Goal: Information Seeking & Learning: Learn about a topic

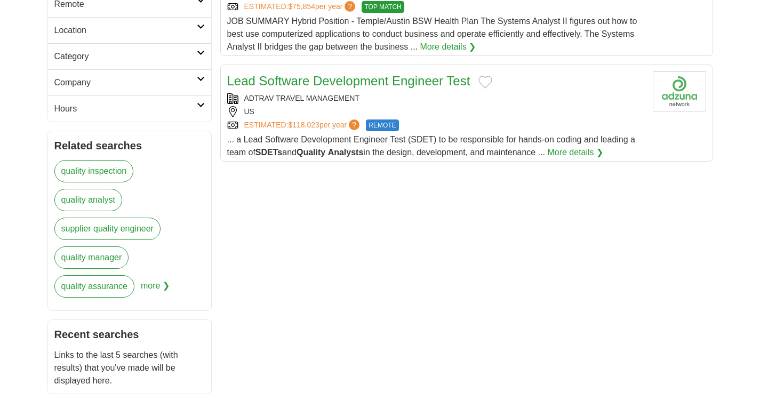
scroll to position [213, 0]
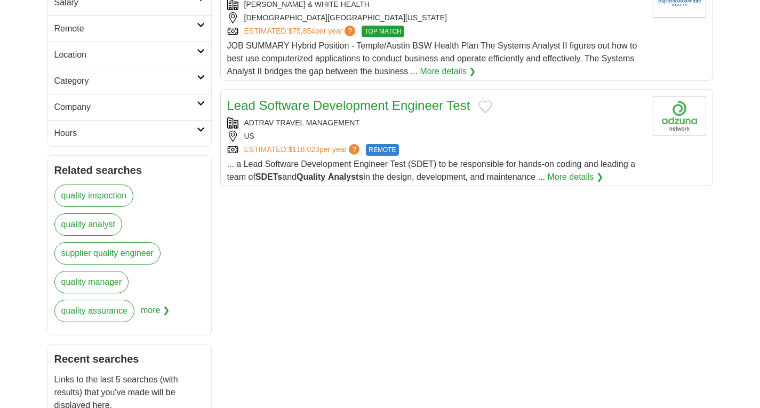
click at [596, 171] on link "More details ❯" at bounding box center [575, 177] width 56 height 13
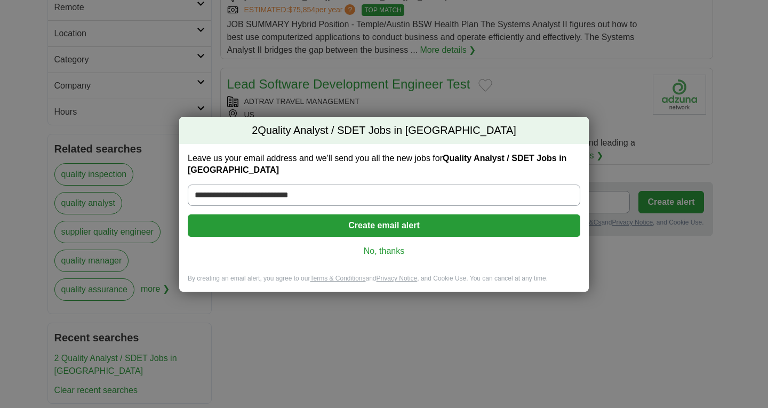
click at [392, 248] on link "No, thanks" at bounding box center [383, 251] width 375 height 12
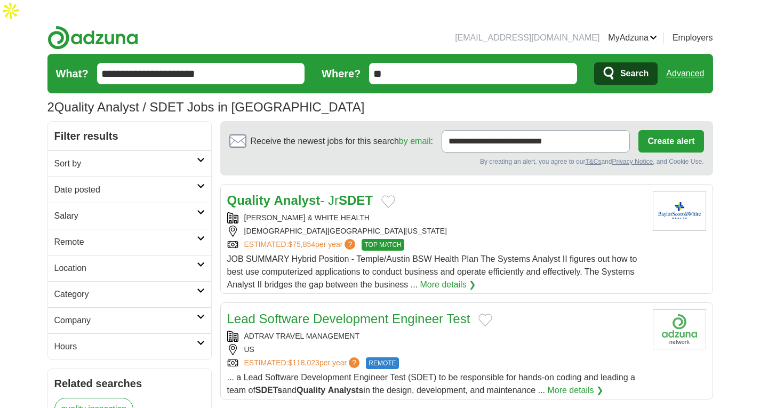
click at [198, 183] on icon at bounding box center [201, 185] width 8 height 5
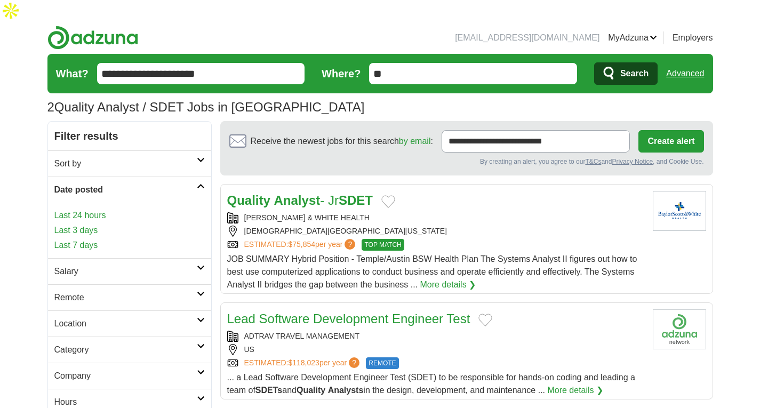
click at [103, 209] on link "Last 24 hours" at bounding box center [129, 215] width 150 height 13
